Goal: Transaction & Acquisition: Obtain resource

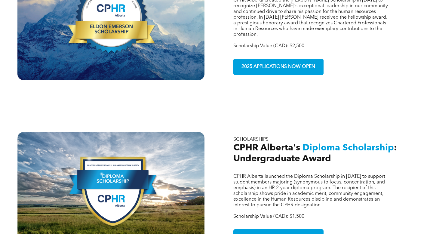
scroll to position [294, 0]
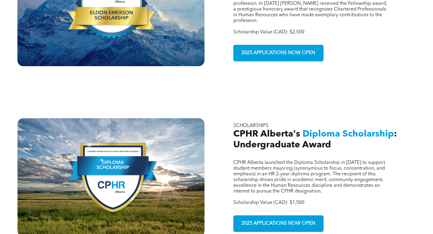
click at [238, 178] on span "CPHR Alberta launched the Diploma Scholarship in [DATE] to support student memb…" at bounding box center [310, 176] width 152 height 33
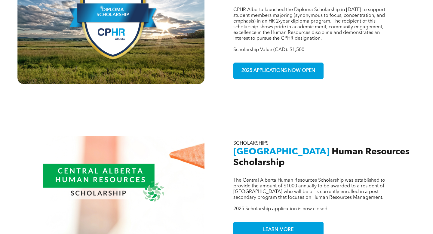
scroll to position [449, 0]
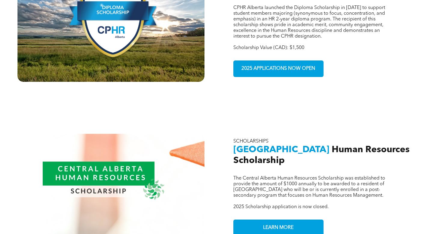
click at [288, 149] on h2 "Central Alberta Human Resources Scholarship" at bounding box center [323, 155] width 178 height 22
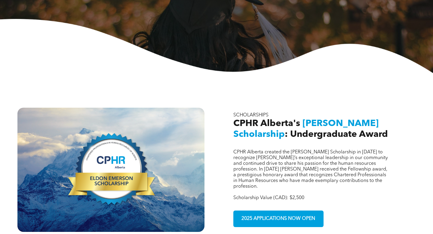
scroll to position [129, 0]
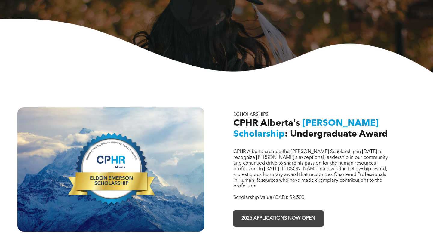
click at [262, 213] on span "2025 APPLICATIONS NOW OPEN" at bounding box center [279, 219] width 78 height 12
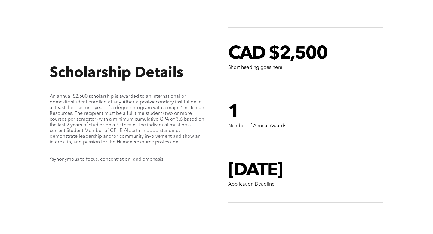
scroll to position [451, 0]
